Goal: Transaction & Acquisition: Download file/media

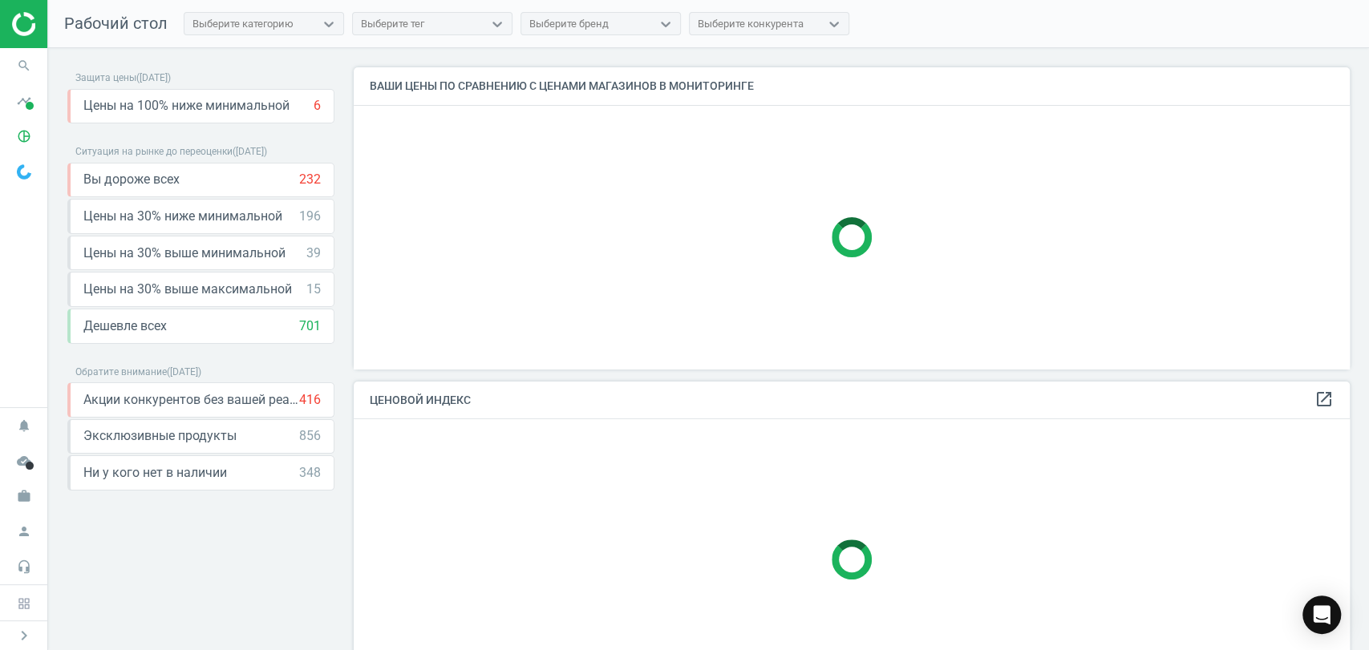
scroll to position [329, 1010]
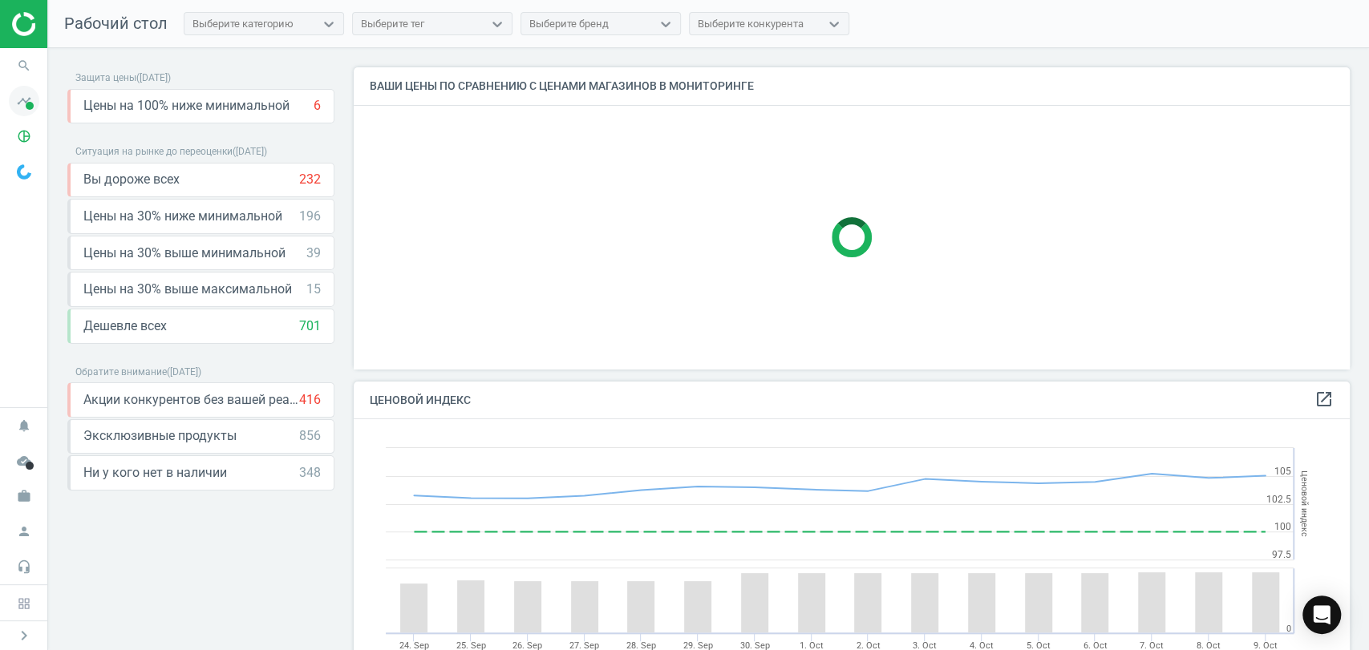
click at [21, 106] on icon "timeline" at bounding box center [24, 101] width 30 height 30
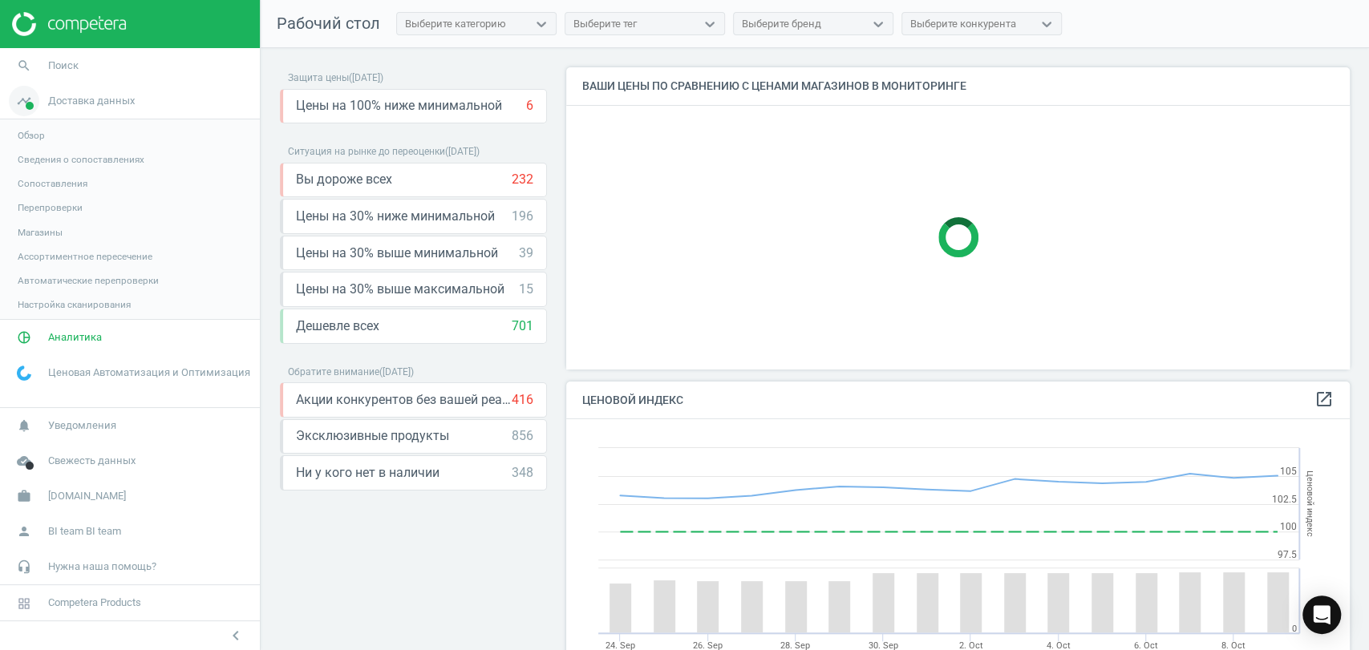
scroll to position [7, 8]
click at [39, 233] on span "Магазины" at bounding box center [40, 232] width 45 height 13
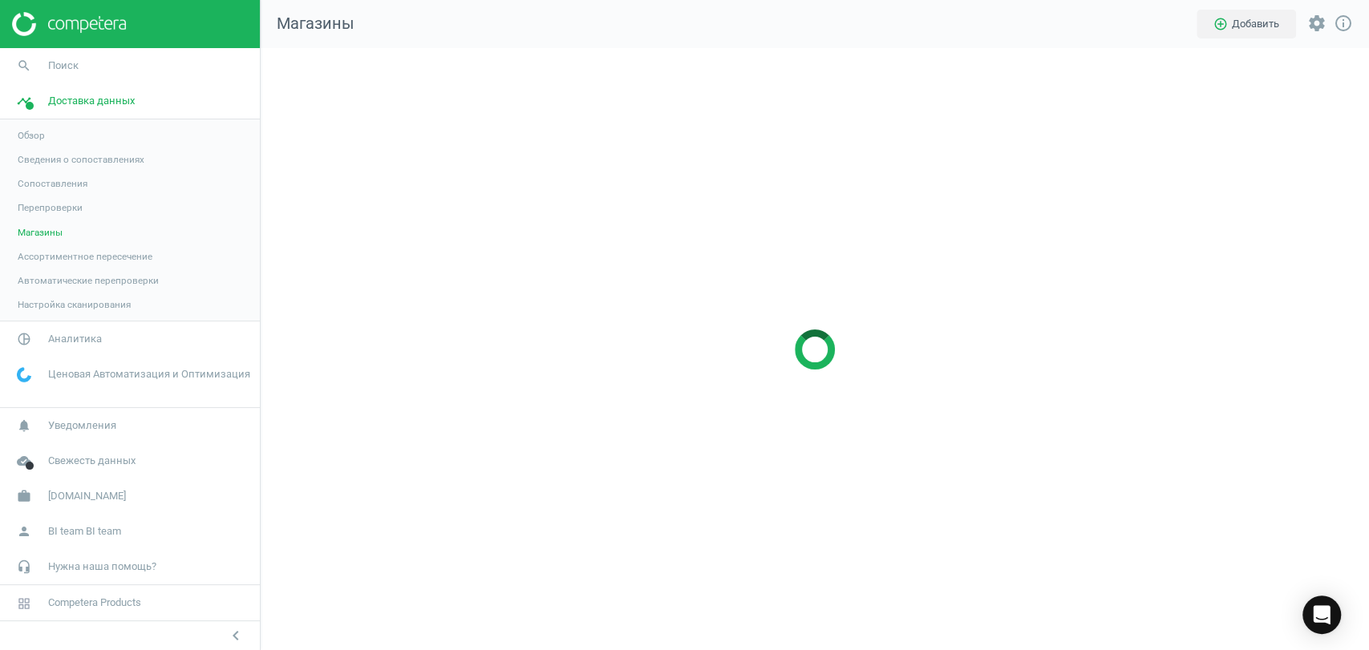
scroll to position [629, 1135]
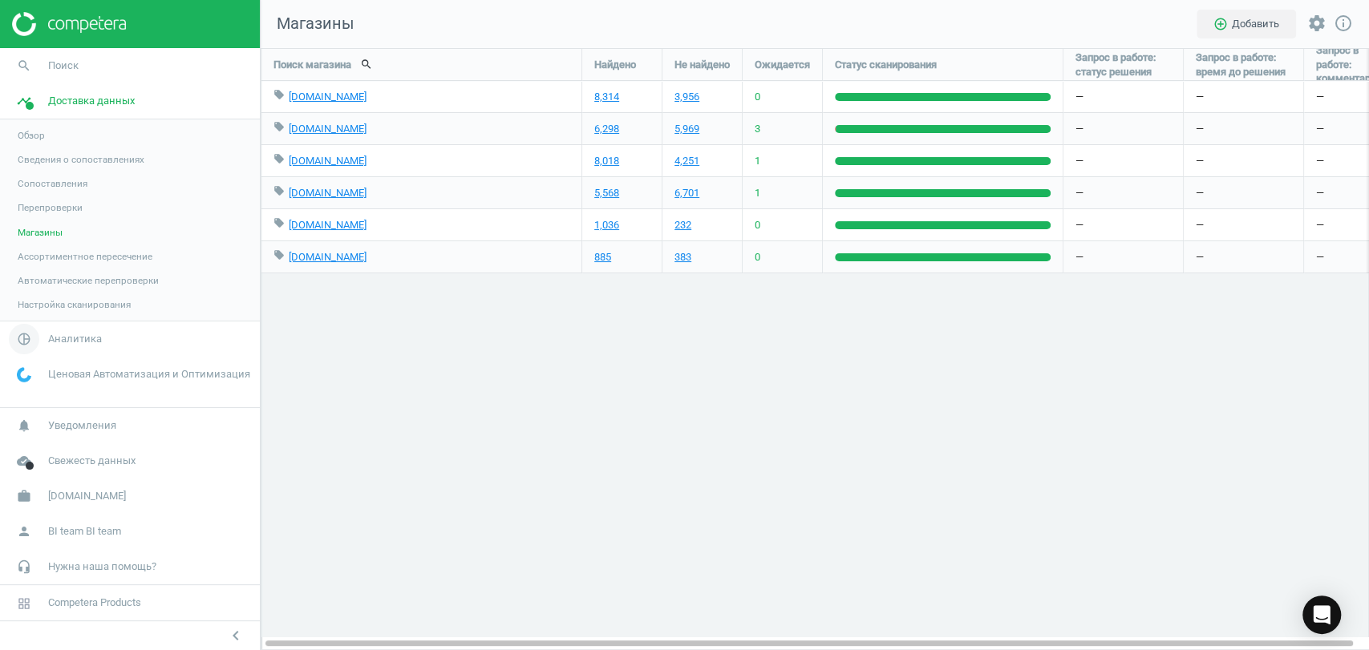
click at [46, 338] on span "pie_chart_outlined" at bounding box center [24, 339] width 48 height 35
click at [30, 196] on span "Товары" at bounding box center [35, 194] width 34 height 13
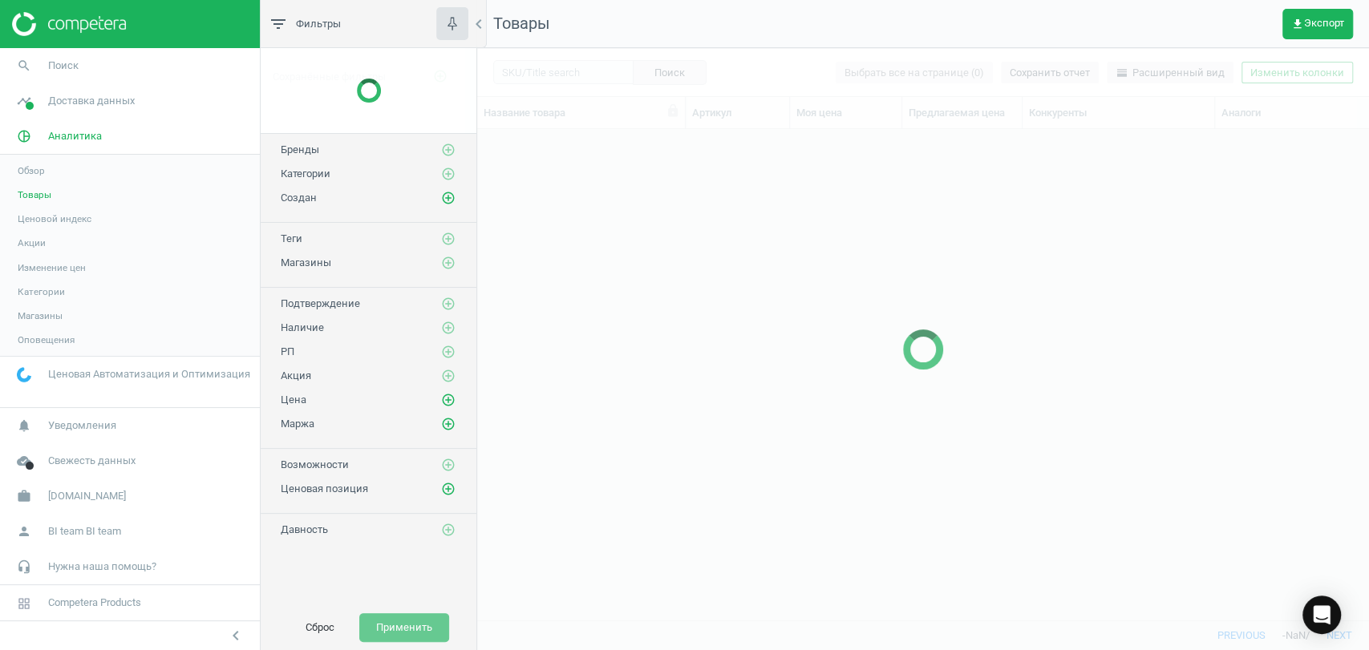
scroll to position [463, 877]
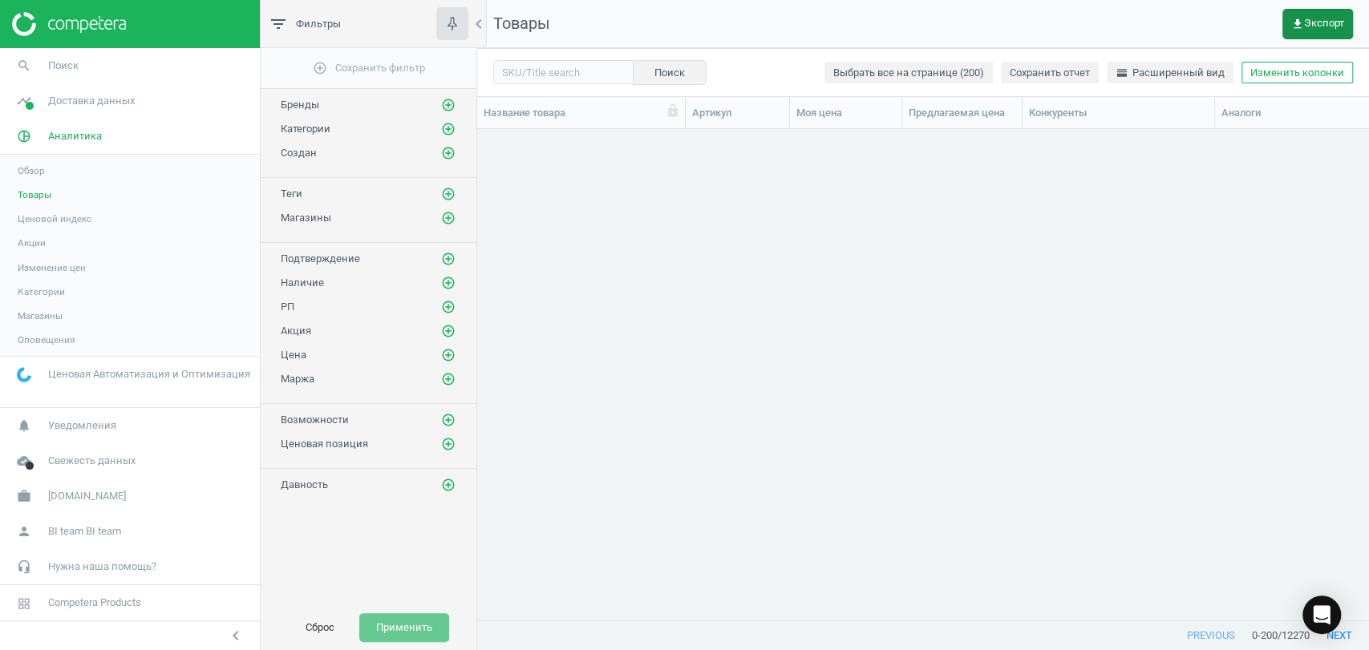
click at [1308, 22] on span "get_app Экспорт" at bounding box center [1317, 24] width 53 height 13
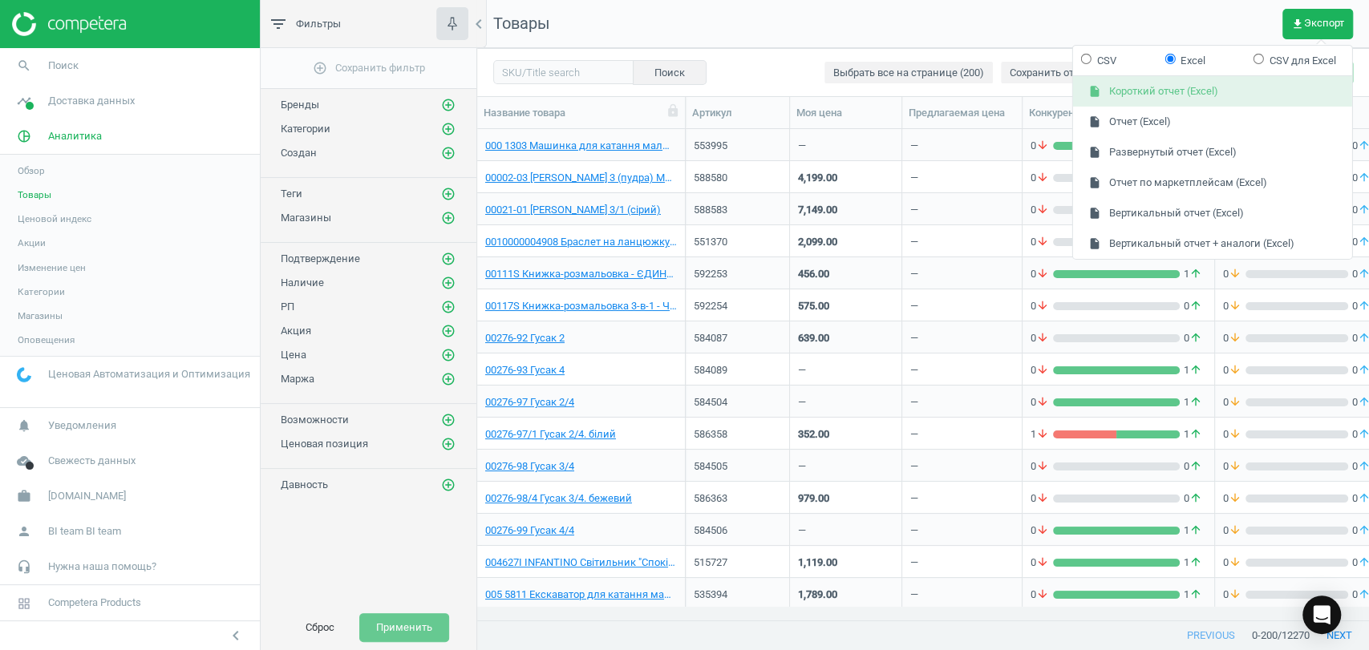
click at [1128, 93] on button "insert_drive_file Короткий отчет (Excel)" at bounding box center [1212, 91] width 279 height 30
